Goal: Information Seeking & Learning: Learn about a topic

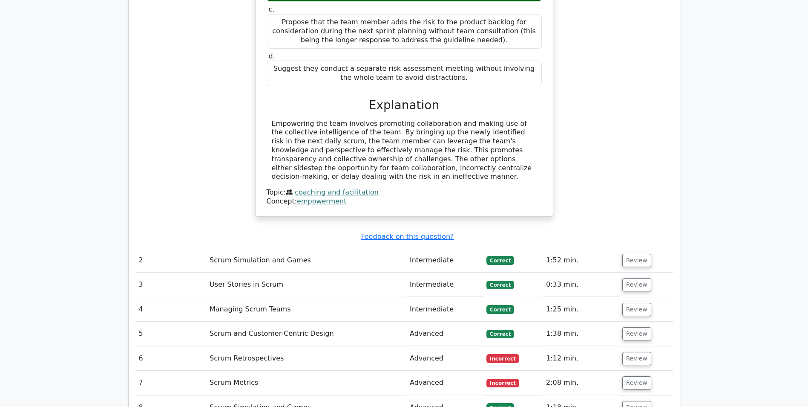
scroll to position [1406, 0]
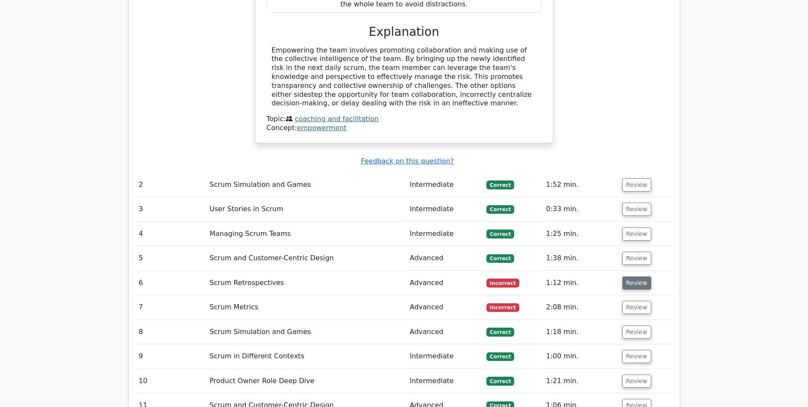
click at [637, 276] on button "Review" at bounding box center [637, 282] width 29 height 13
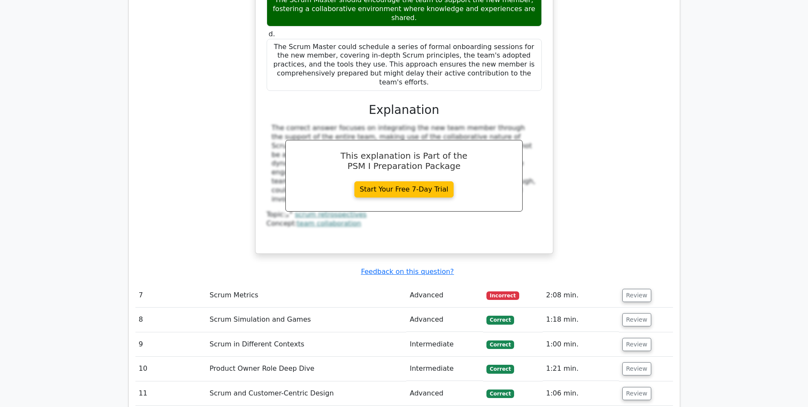
scroll to position [1875, 0]
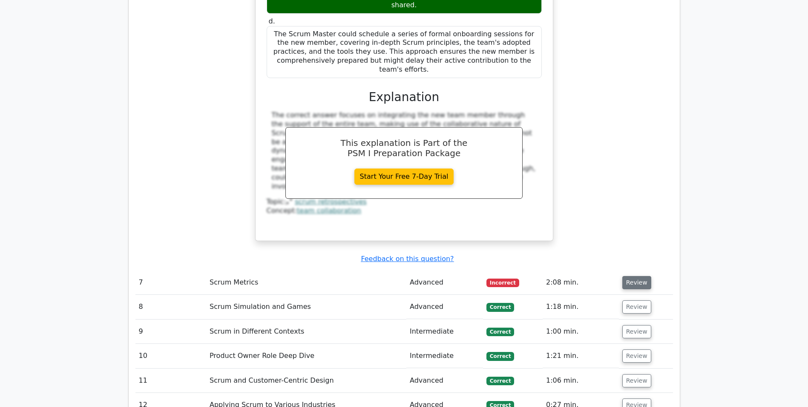
click at [632, 276] on button "Review" at bounding box center [637, 282] width 29 height 13
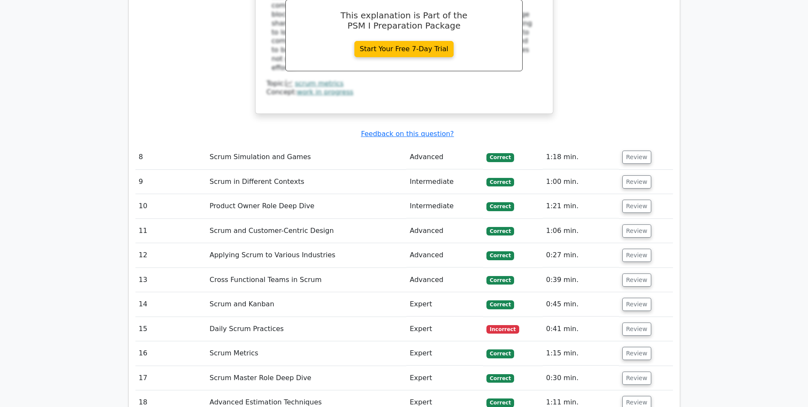
scroll to position [2429, 0]
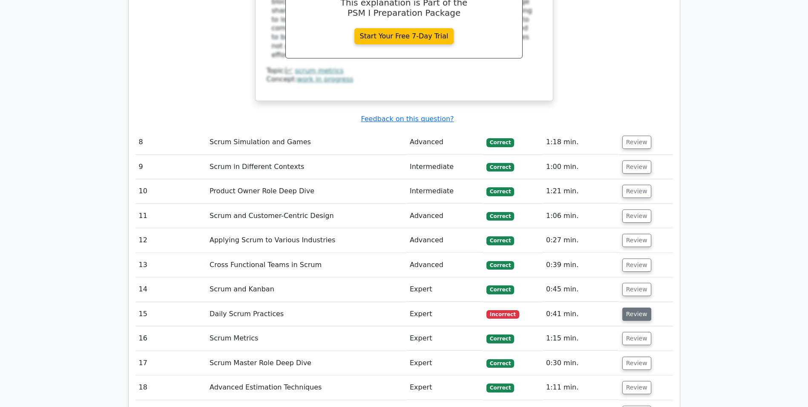
click at [641, 307] on button "Review" at bounding box center [637, 313] width 29 height 13
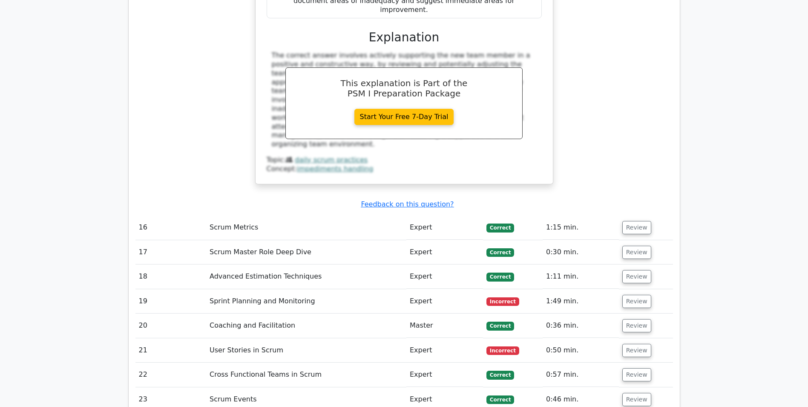
scroll to position [3025, 0]
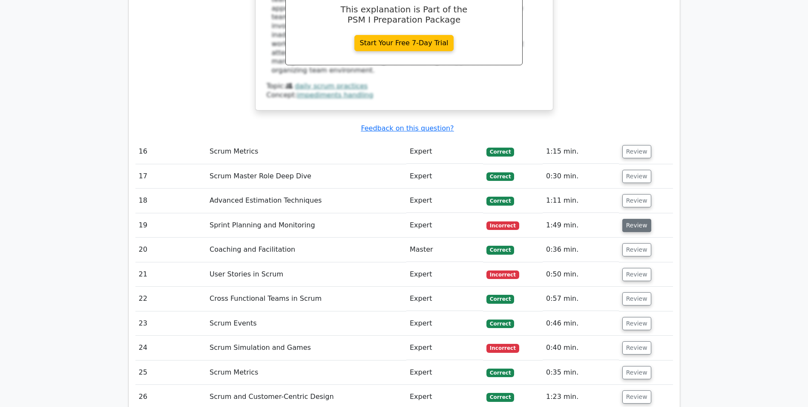
click at [637, 219] on button "Review" at bounding box center [637, 225] width 29 height 13
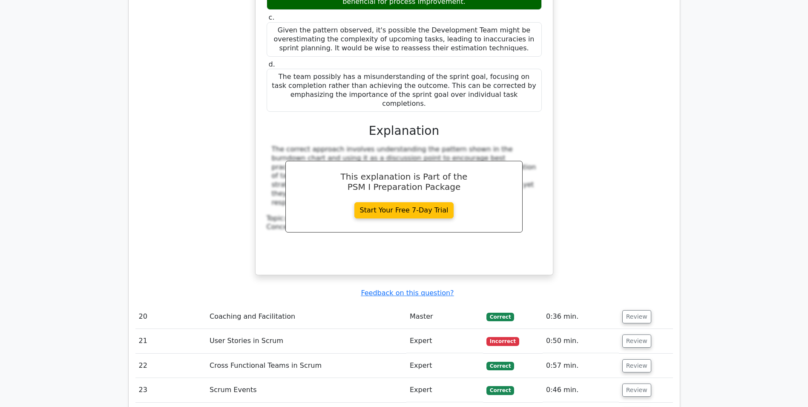
scroll to position [3452, 0]
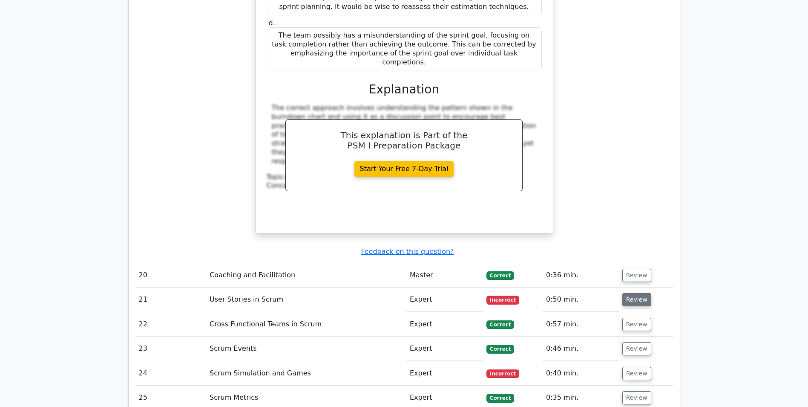
click at [637, 293] on button "Review" at bounding box center [637, 299] width 29 height 13
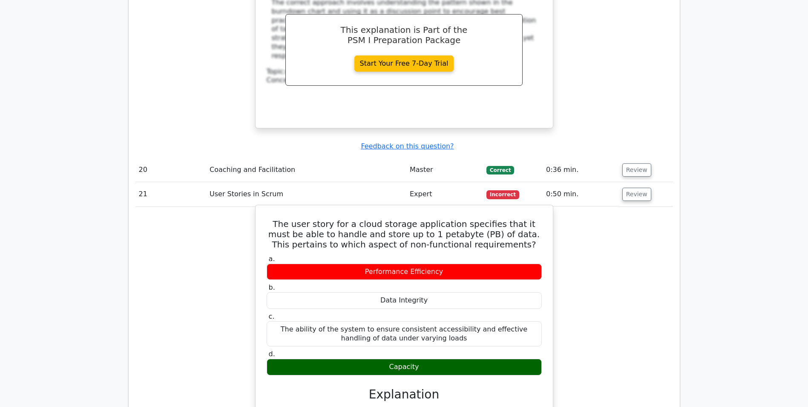
scroll to position [3537, 0]
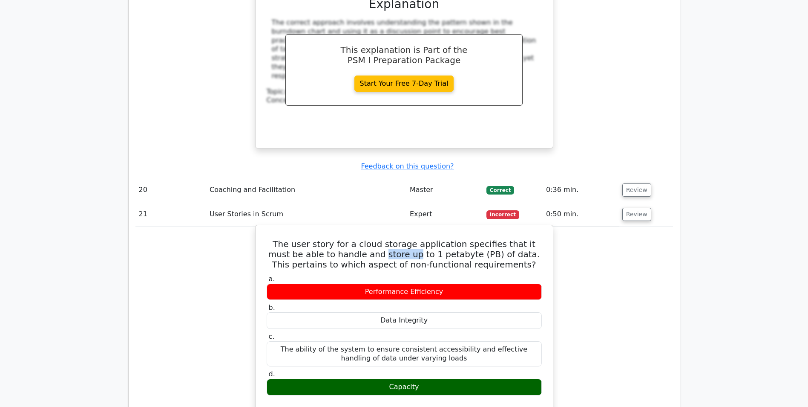
drag, startPoint x: 343, startPoint y: 165, endPoint x: 372, endPoint y: 167, distance: 29.1
click at [372, 239] on h5 "The user story for a cloud storage application specifies that it must be able t…" at bounding box center [404, 254] width 277 height 31
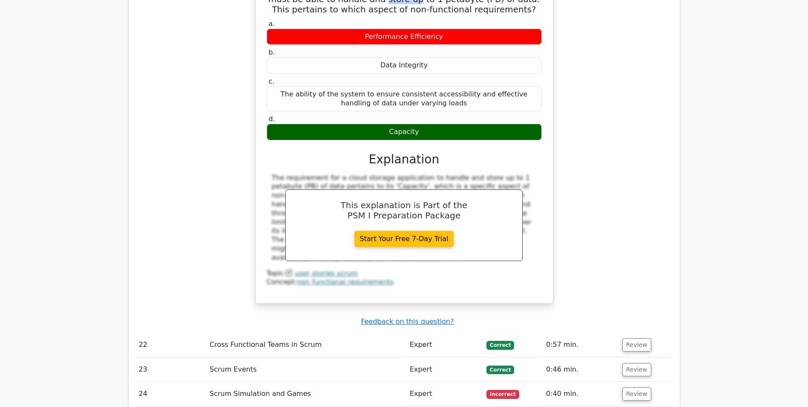
scroll to position [3835, 0]
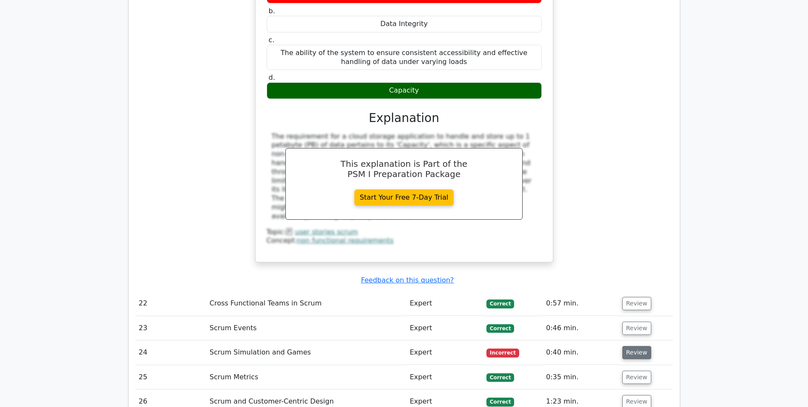
click at [643, 346] on button "Review" at bounding box center [637, 352] width 29 height 13
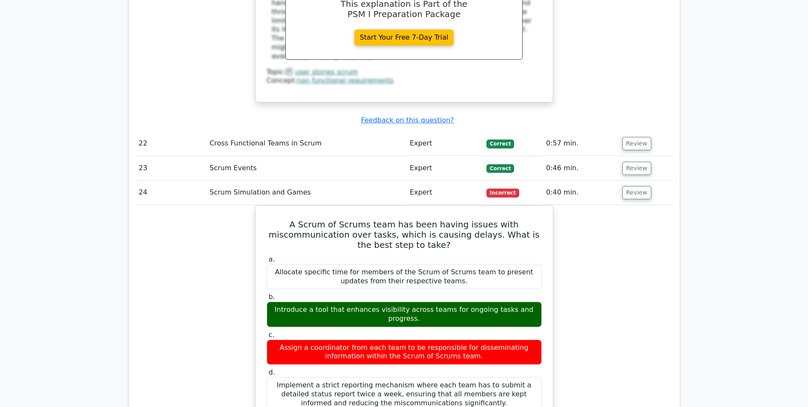
scroll to position [4005, 0]
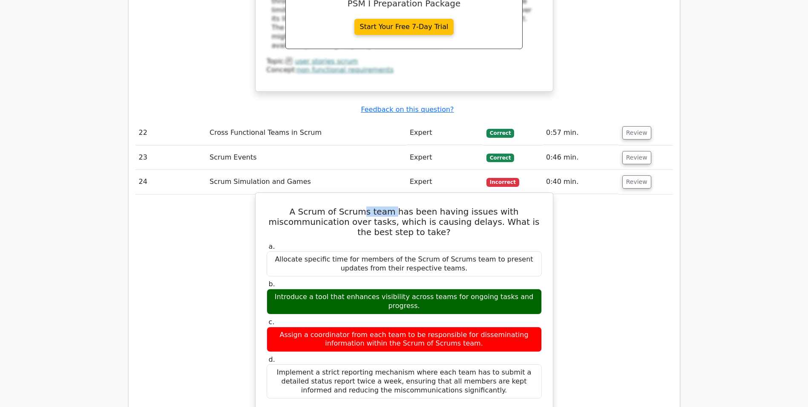
drag, startPoint x: 399, startPoint y: 126, endPoint x: 371, endPoint y: 120, distance: 28.2
click at [371, 206] on h5 "A Scrum of Scrums team has been having issues with miscommunication over tasks,…" at bounding box center [404, 221] width 277 height 31
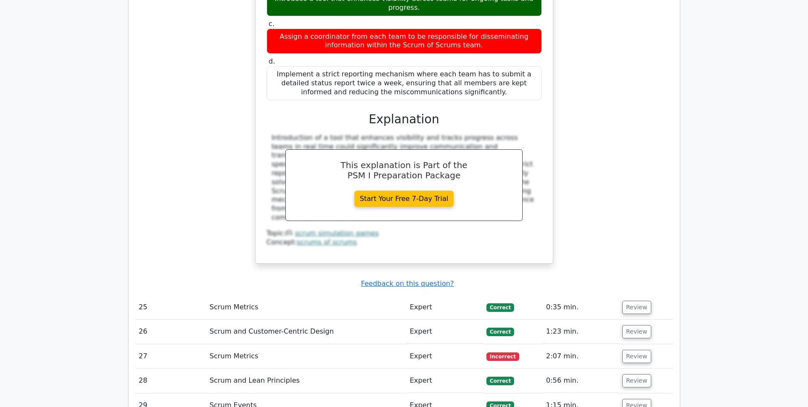
scroll to position [4304, 0]
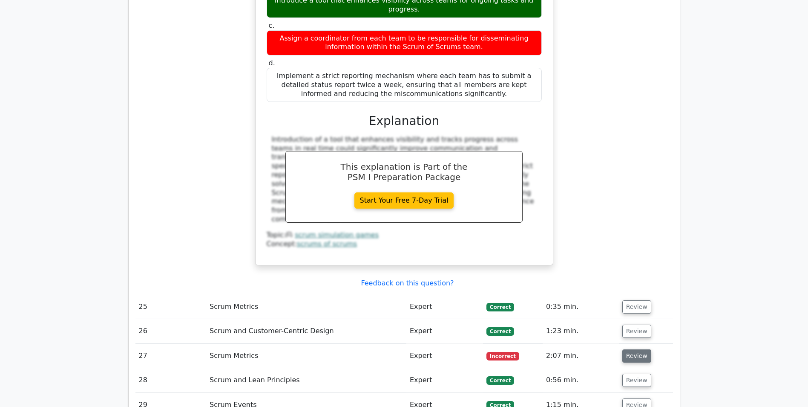
click at [638, 349] on button "Review" at bounding box center [637, 355] width 29 height 13
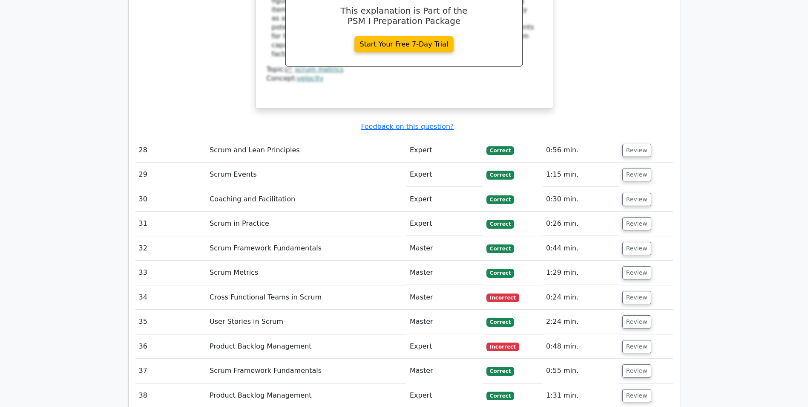
scroll to position [4943, 0]
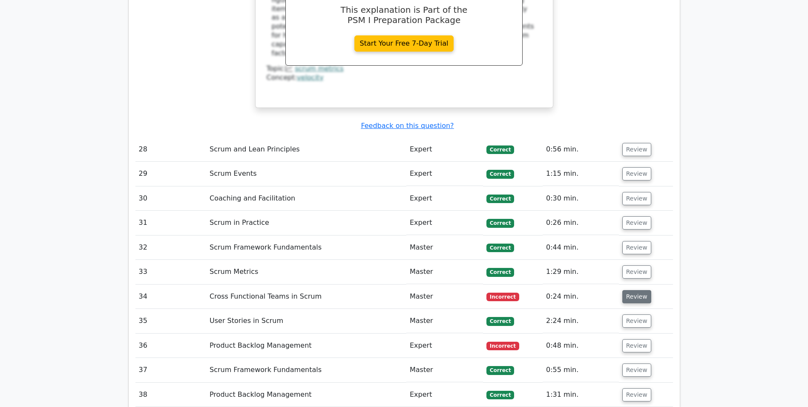
click at [635, 290] on button "Review" at bounding box center [637, 296] width 29 height 13
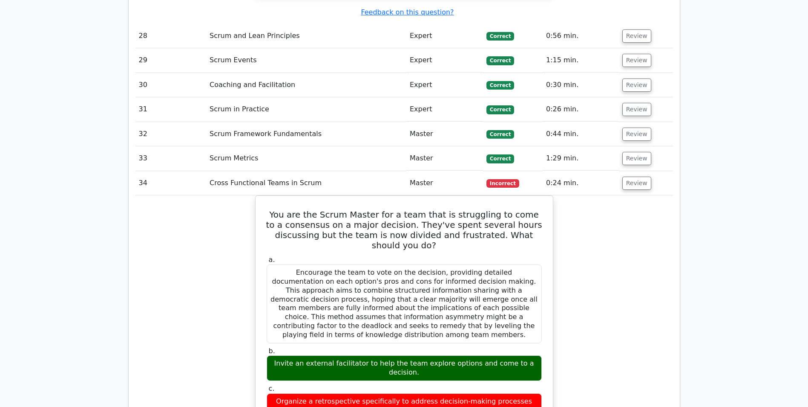
scroll to position [5071, 0]
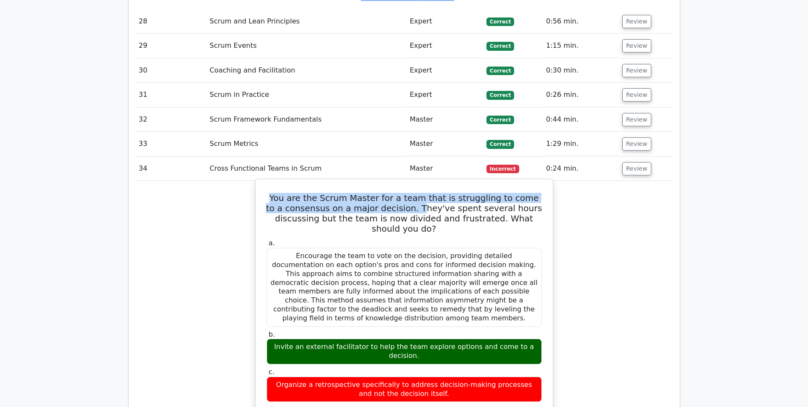
drag, startPoint x: 269, startPoint y: 103, endPoint x: 395, endPoint y: 110, distance: 126.3
click at [395, 193] on h5 "You are the Scrum Master for a team that is struggling to come to a consensus o…" at bounding box center [404, 213] width 277 height 41
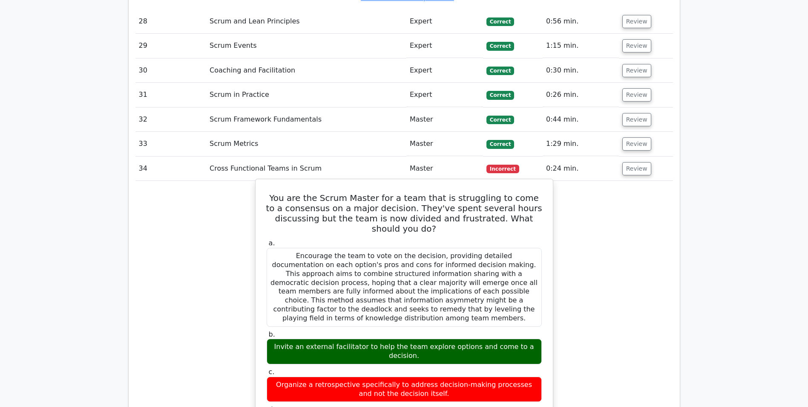
drag, startPoint x: 395, startPoint y: 110, endPoint x: 416, endPoint y: 114, distance: 21.3
click at [416, 193] on h5 "You are the Scrum Master for a team that is struggling to come to a consensus o…" at bounding box center [404, 213] width 277 height 41
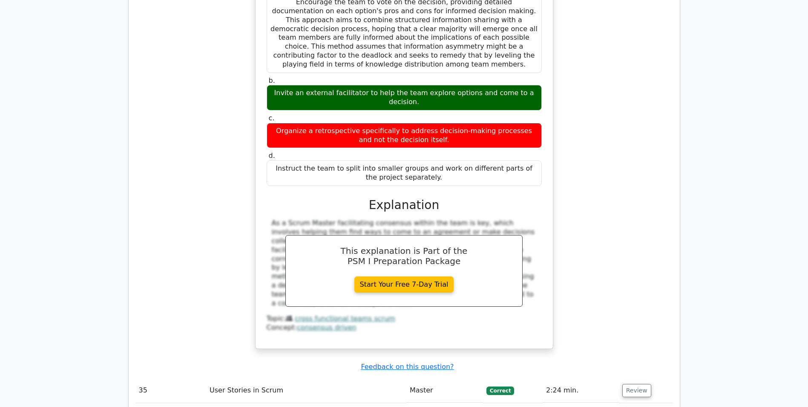
scroll to position [5369, 0]
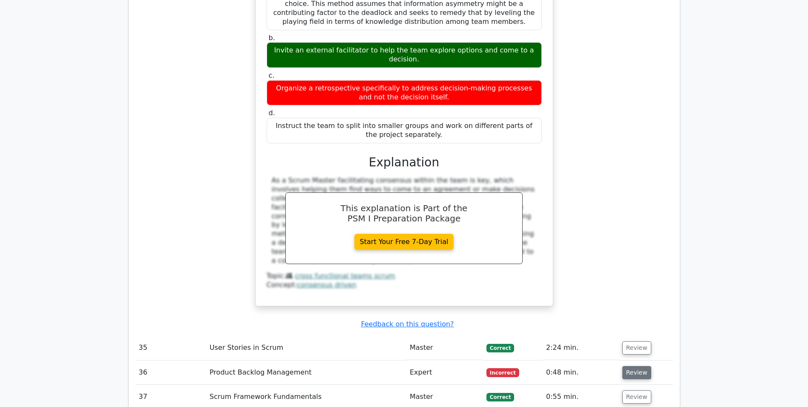
click at [632, 366] on button "Review" at bounding box center [637, 372] width 29 height 13
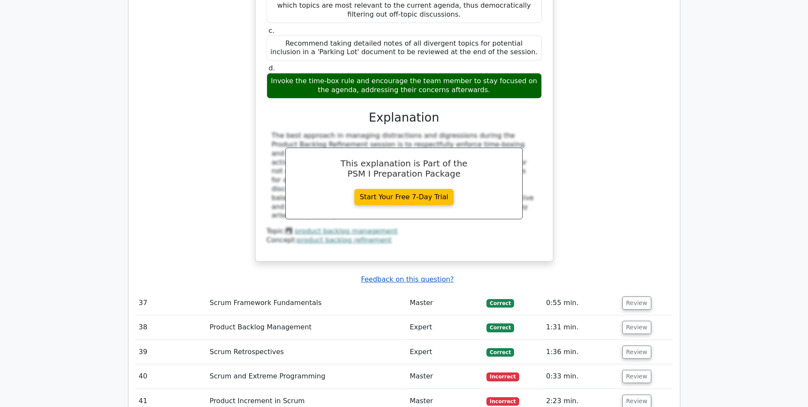
scroll to position [5880, 0]
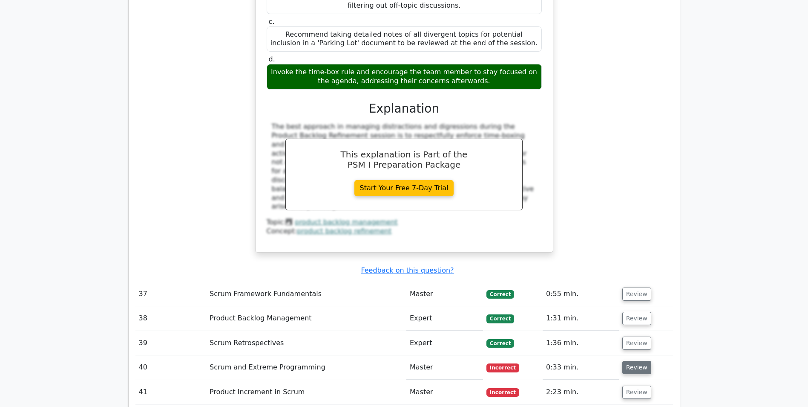
click at [639, 360] on button "Review" at bounding box center [637, 366] width 29 height 13
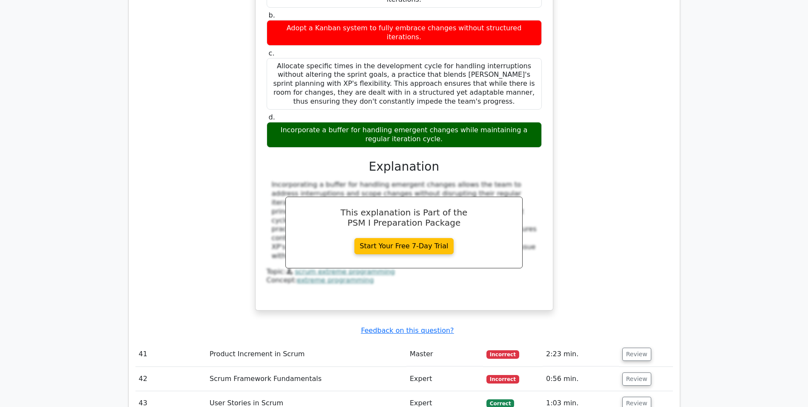
scroll to position [6349, 0]
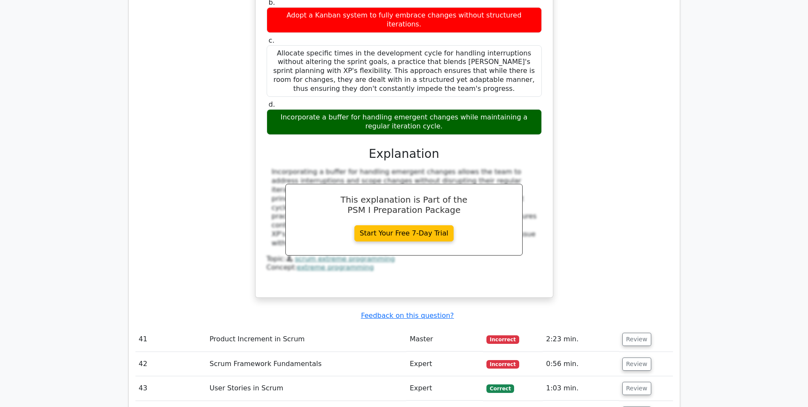
click at [638, 327] on td "Review" at bounding box center [646, 339] width 54 height 24
click at [631, 332] on button "Review" at bounding box center [637, 338] width 29 height 13
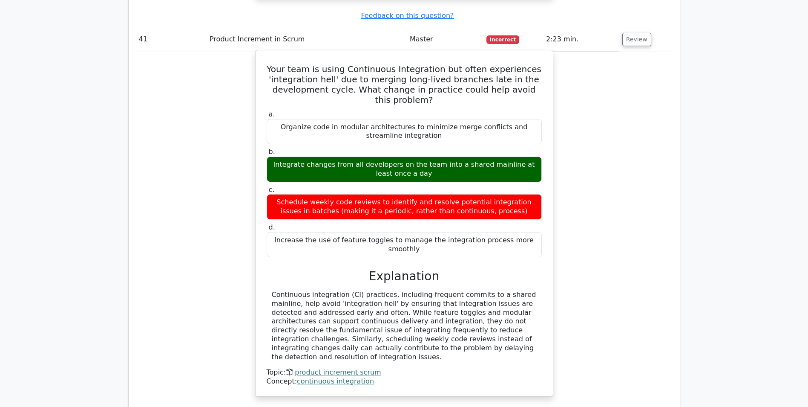
scroll to position [6605, 0]
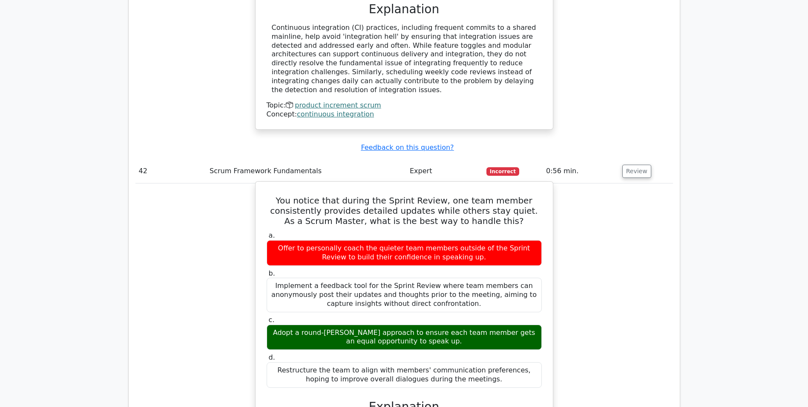
scroll to position [6903, 0]
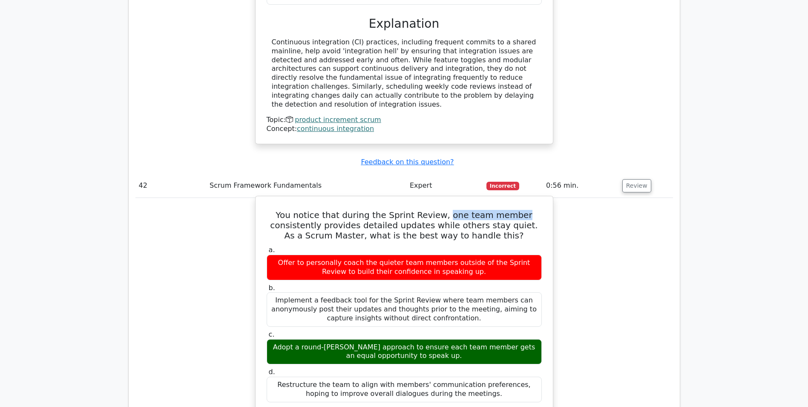
drag, startPoint x: 448, startPoint y: 55, endPoint x: 520, endPoint y: 54, distance: 72.0
click at [520, 210] on h5 "You notice that during the Sprint Review, one team member consistently provides…" at bounding box center [404, 225] width 277 height 31
drag, startPoint x: 447, startPoint y: 67, endPoint x: 513, endPoint y: 68, distance: 66.5
click at [513, 210] on h5 "You notice that during the Sprint Review, one team member consistently provides…" at bounding box center [404, 225] width 277 height 31
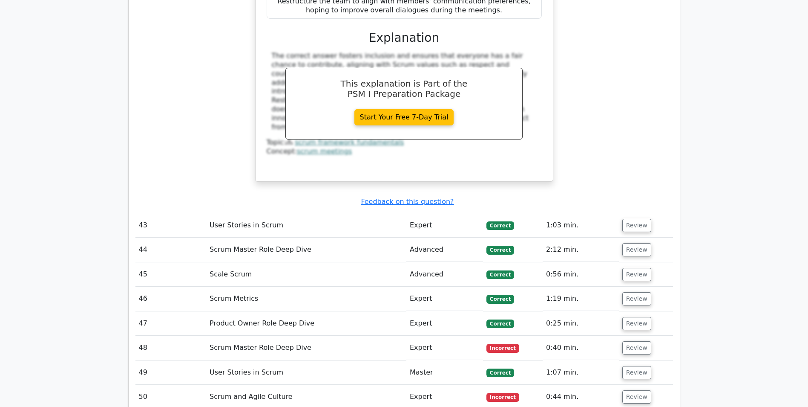
scroll to position [7287, 0]
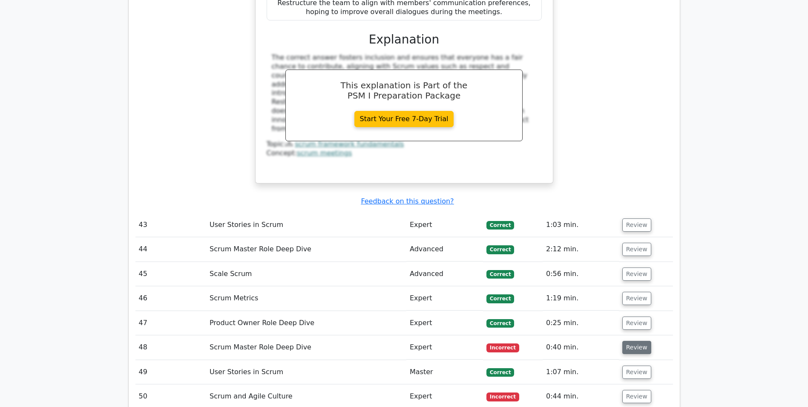
click at [639, 340] on button "Review" at bounding box center [637, 346] width 29 height 13
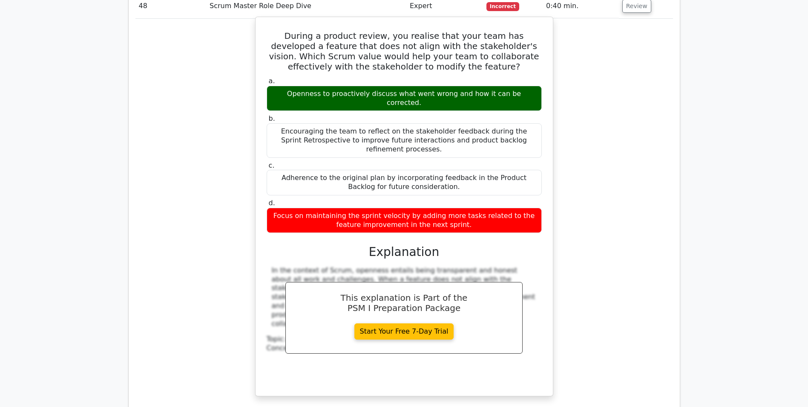
scroll to position [7713, 0]
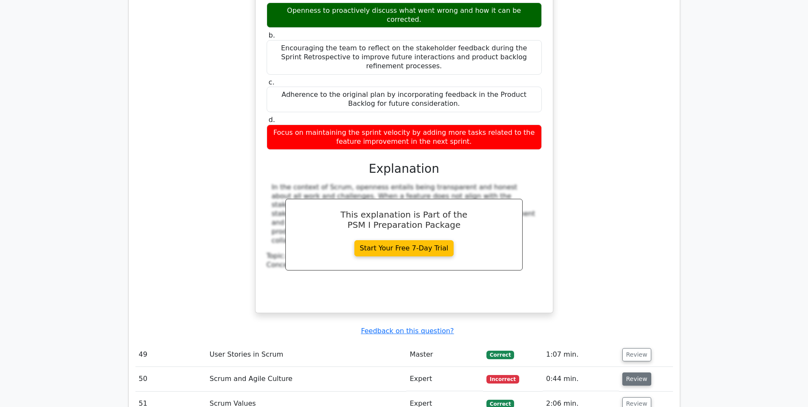
click at [632, 372] on button "Review" at bounding box center [637, 378] width 29 height 13
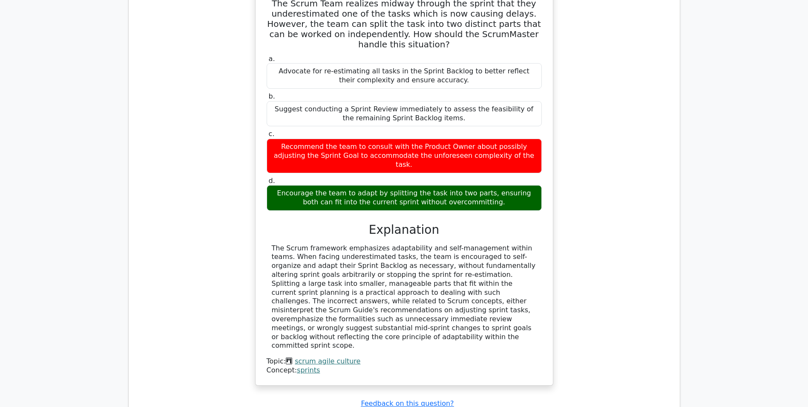
scroll to position [8181, 0]
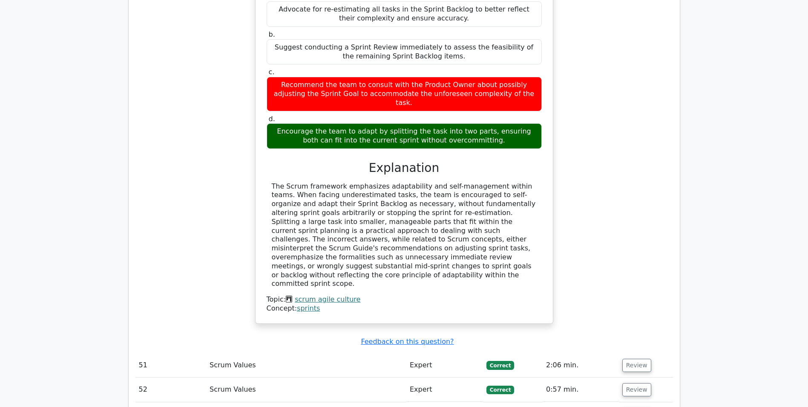
click at [634, 406] on button "Review" at bounding box center [637, 413] width 29 height 13
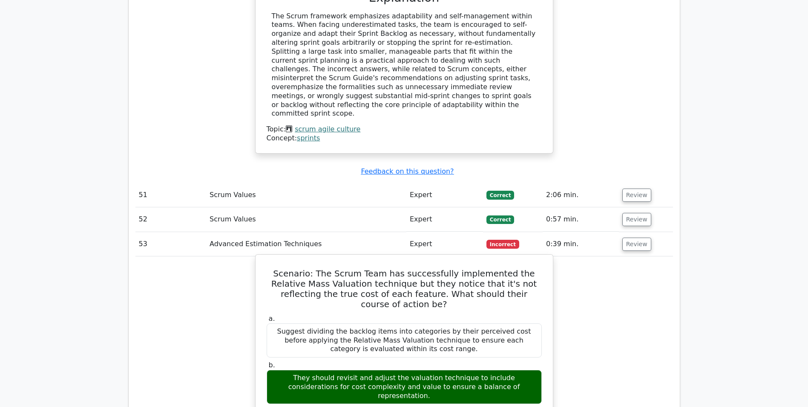
scroll to position [8352, 0]
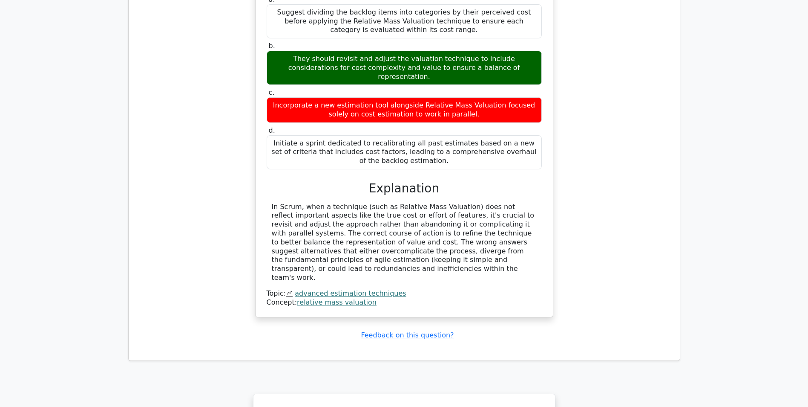
scroll to position [8735, 0]
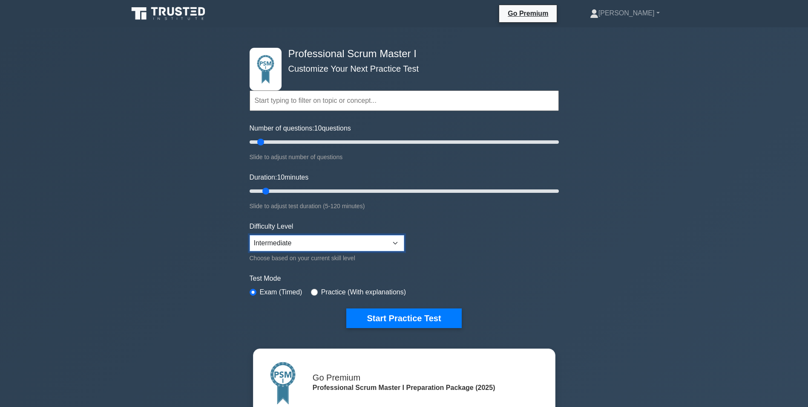
click at [395, 242] on select "Beginner Intermediate Expert" at bounding box center [327, 243] width 155 height 16
